Goal: Navigation & Orientation: Find specific page/section

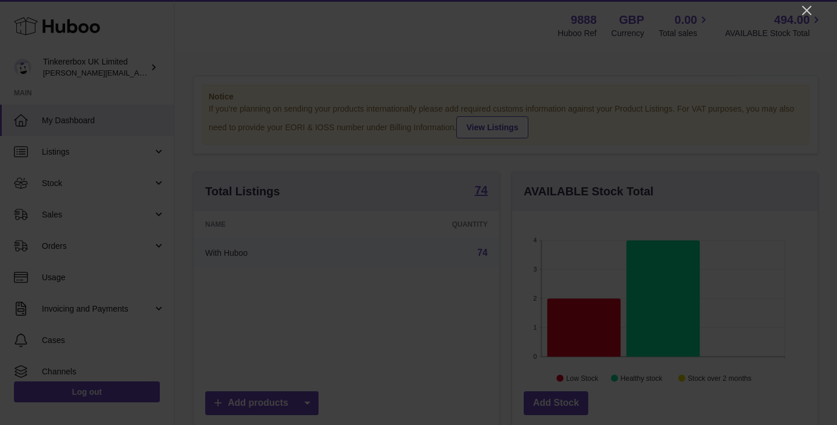
scroll to position [181, 306]
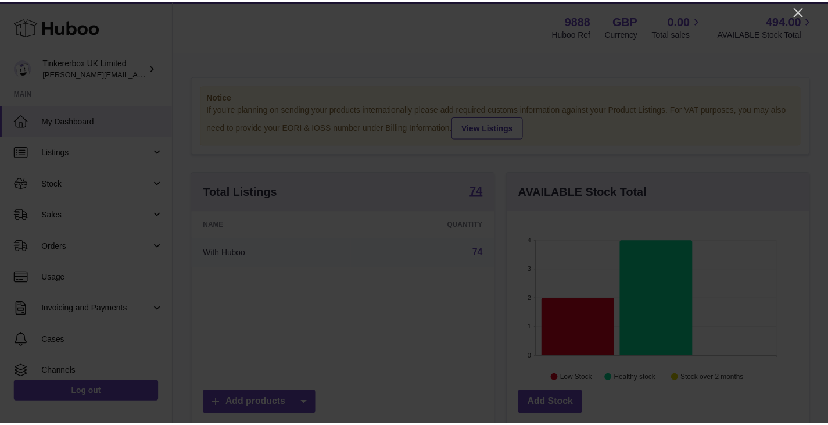
scroll to position [181, 306]
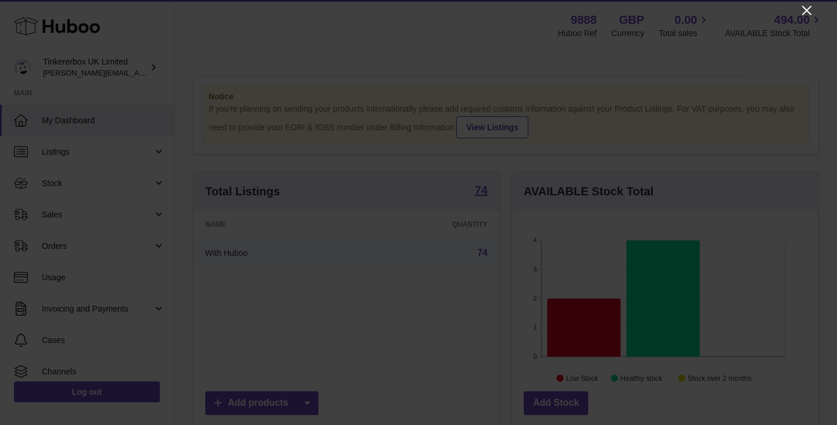
click at [808, 9] on icon "Close" at bounding box center [807, 10] width 14 height 14
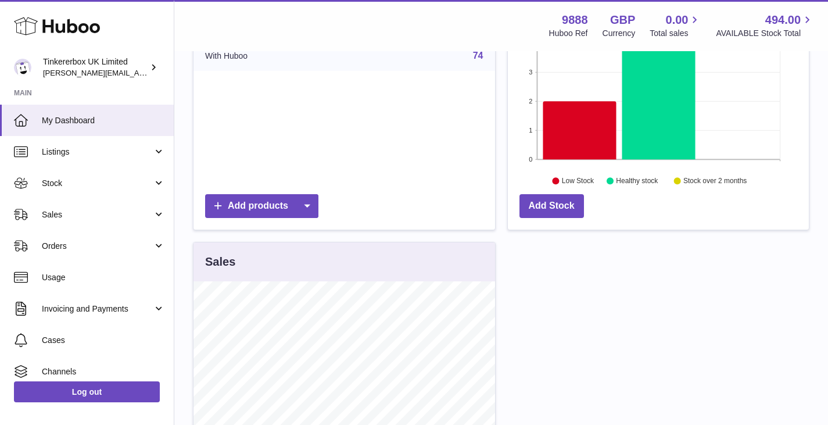
scroll to position [171, 0]
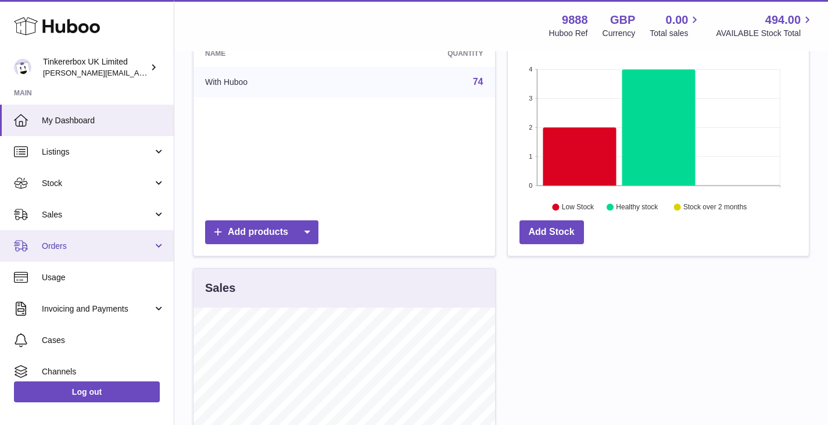
click at [136, 246] on span "Orders" at bounding box center [97, 246] width 111 height 11
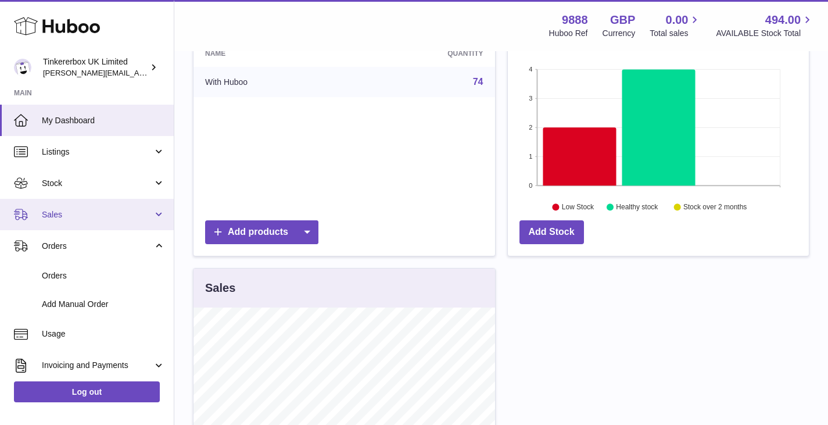
click at [142, 208] on link "Sales" at bounding box center [87, 214] width 174 height 31
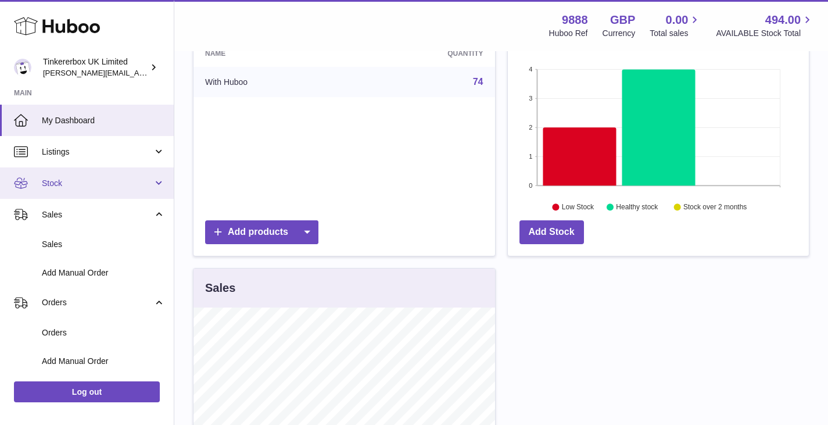
click at [132, 183] on span "Stock" at bounding box center [97, 183] width 111 height 11
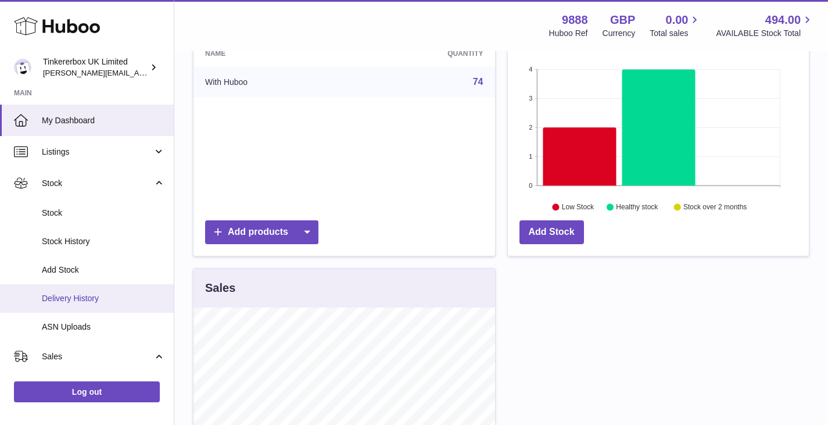
click at [104, 294] on span "Delivery History" at bounding box center [103, 298] width 123 height 11
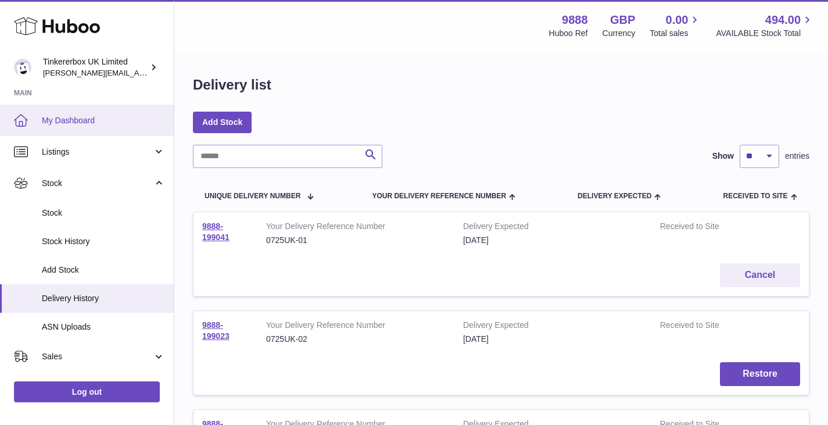
click at [67, 118] on span "My Dashboard" at bounding box center [103, 120] width 123 height 11
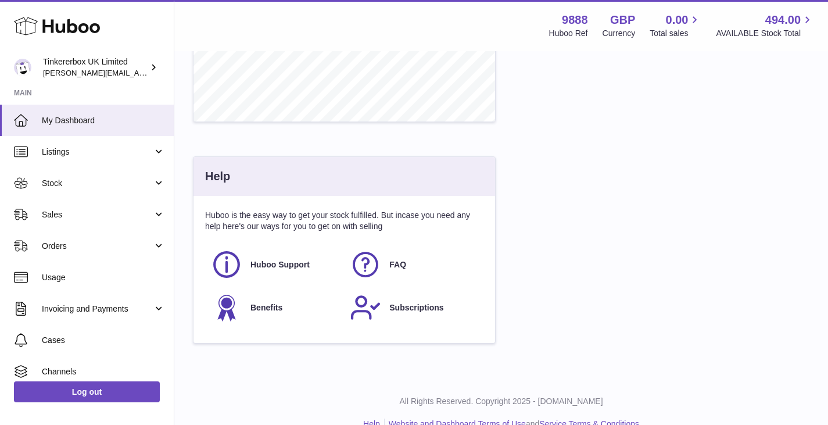
scroll to position [537, 0]
